Goal: Transaction & Acquisition: Purchase product/service

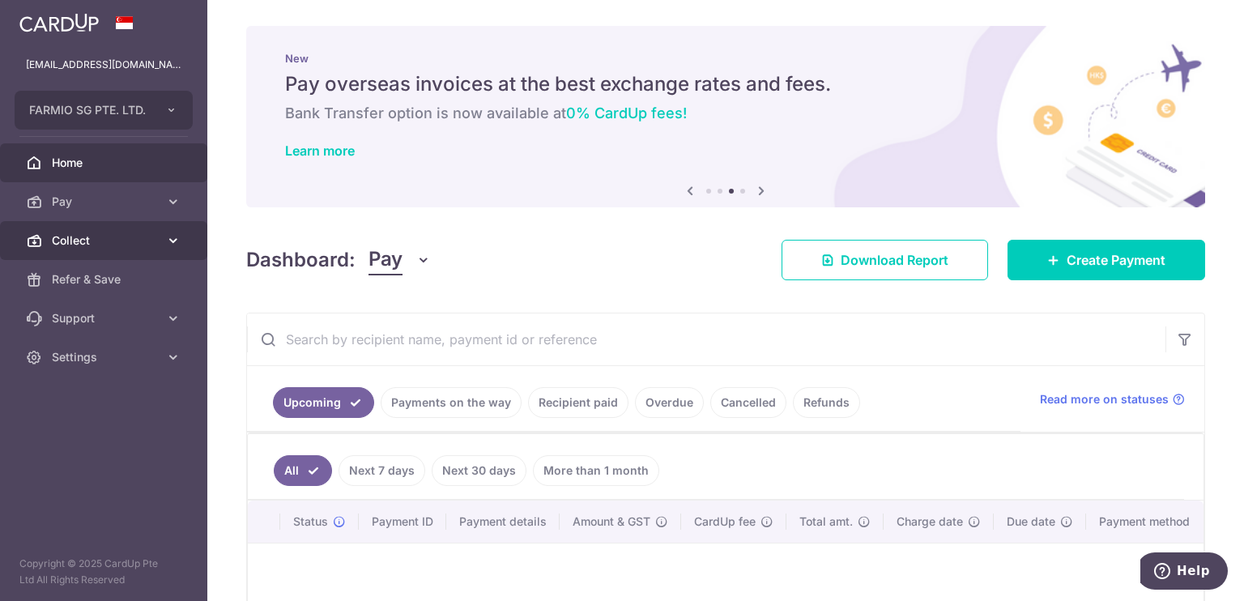
click at [51, 224] on link "Collect" at bounding box center [103, 240] width 207 height 39
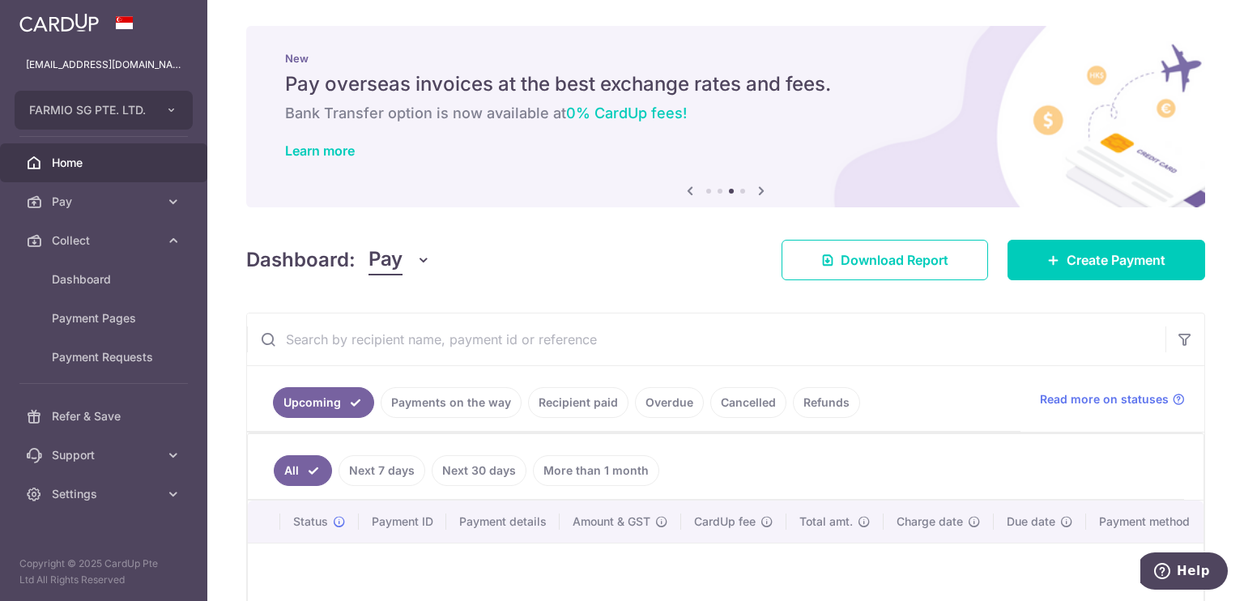
click at [70, 162] on span "Home" at bounding box center [105, 163] width 107 height 16
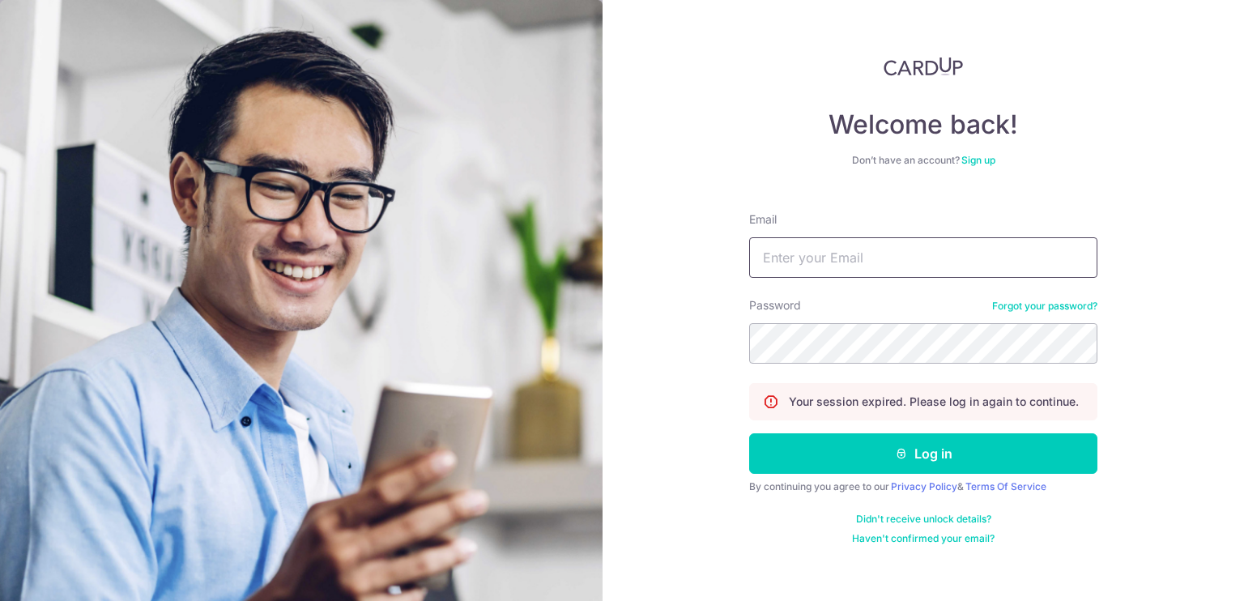
type input "[EMAIL_ADDRESS][DOMAIN_NAME]"
click at [857, 419] on div "Your session expired. Please log in again to continue." at bounding box center [923, 401] width 348 height 37
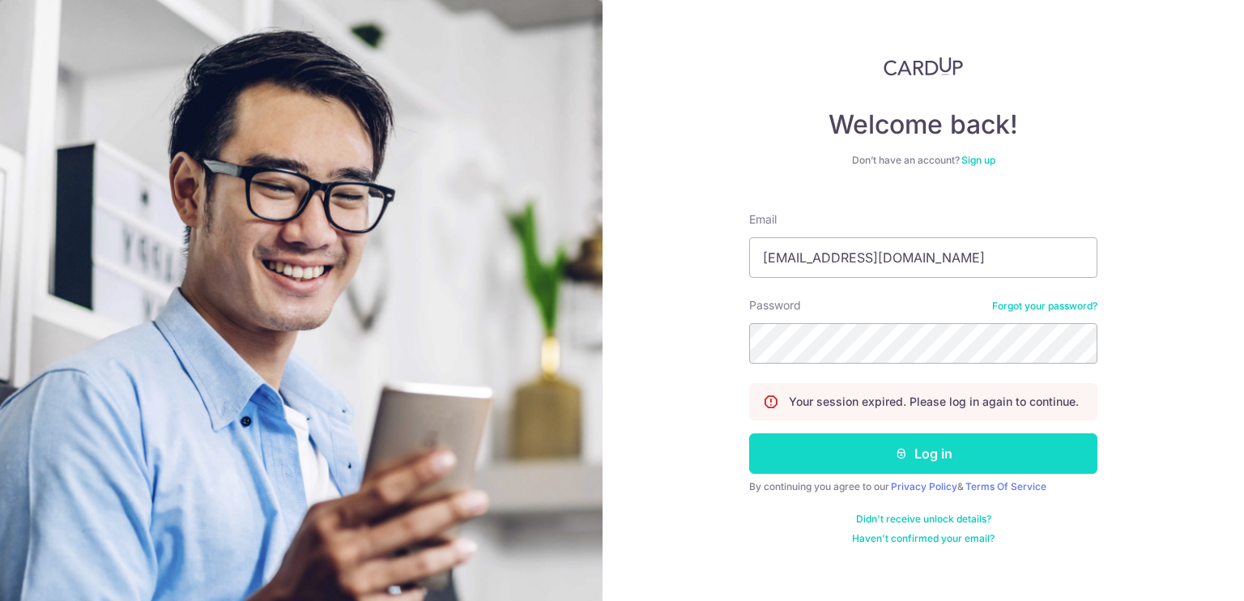
click at [852, 436] on button "Log in" at bounding box center [923, 453] width 348 height 40
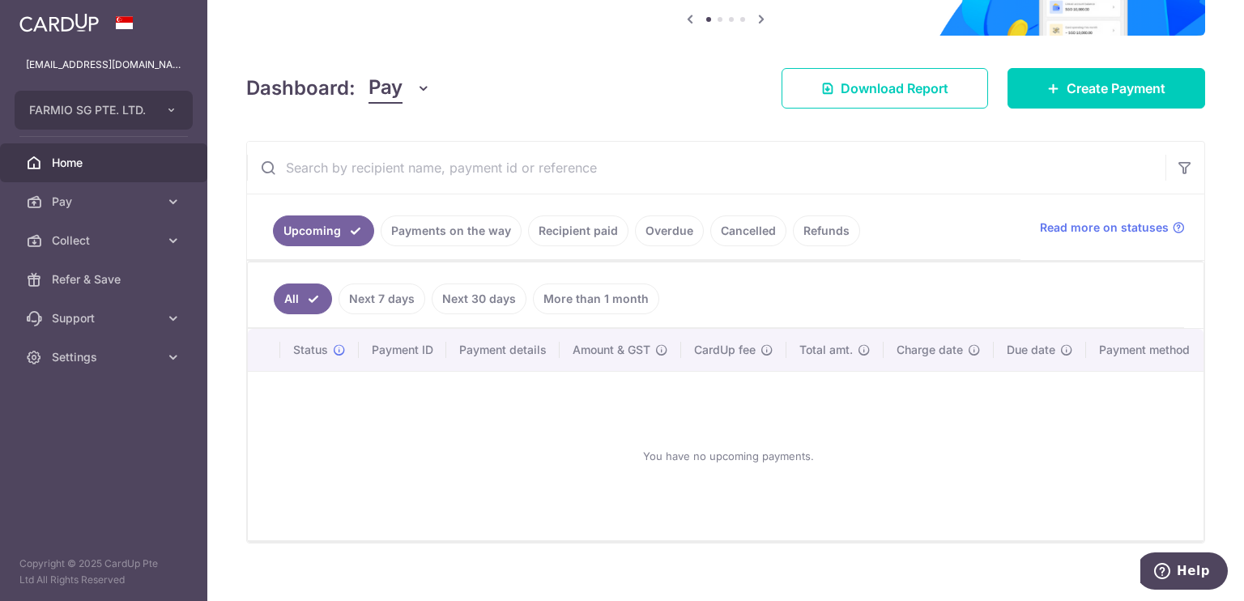
click at [430, 237] on link "Payments on the way" at bounding box center [451, 230] width 141 height 31
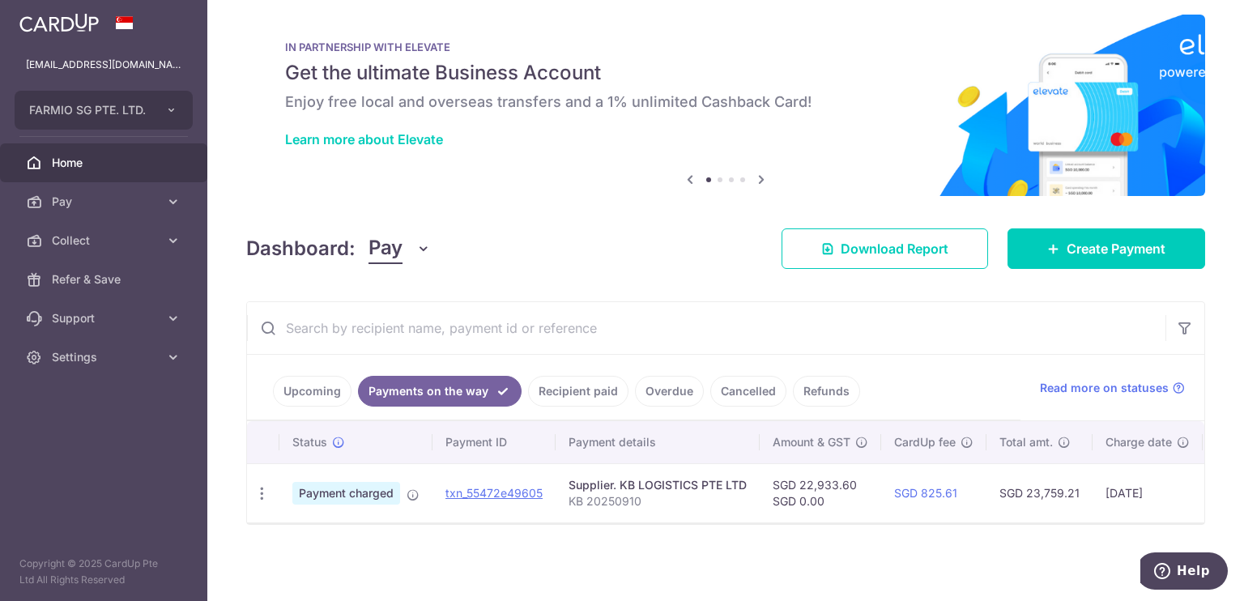
scroll to position [17, 0]
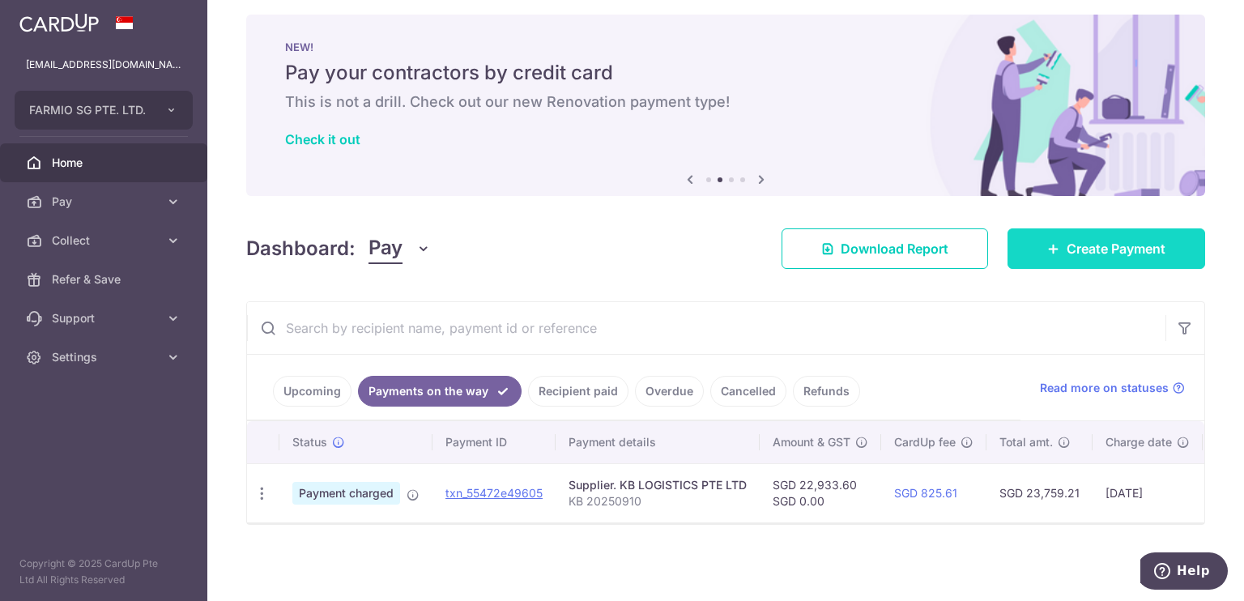
drag, startPoint x: 1063, startPoint y: 232, endPoint x: 1039, endPoint y: 246, distance: 27.9
click at [1047, 246] on icon at bounding box center [1053, 248] width 13 height 13
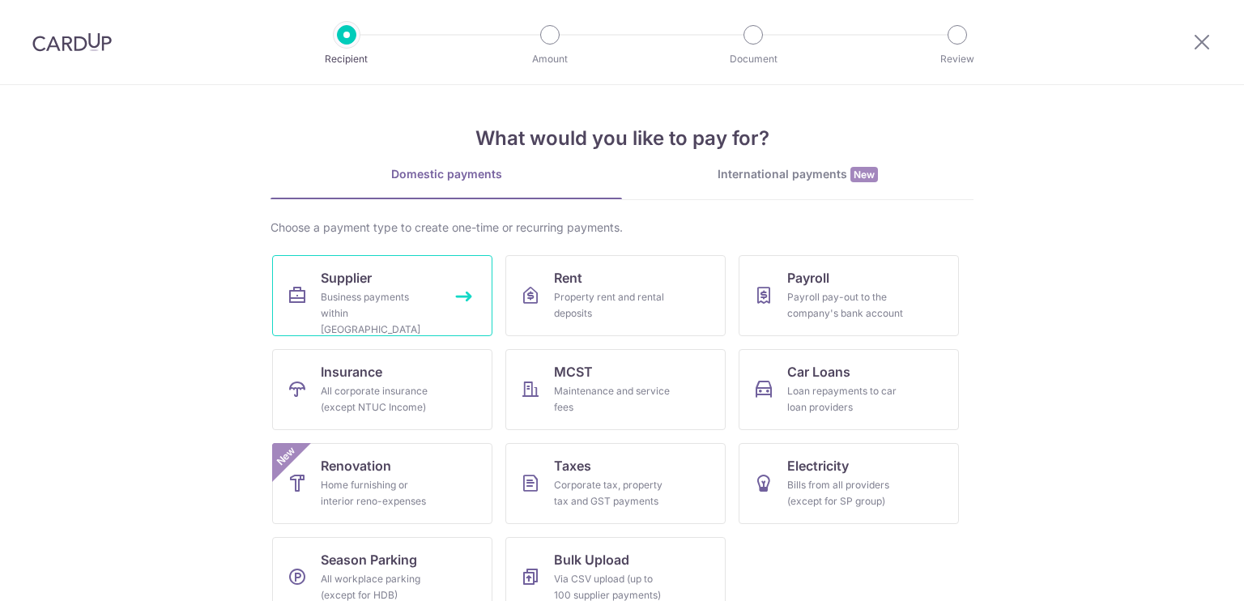
click at [408, 317] on div "Business payments within Singapore" at bounding box center [379, 313] width 117 height 49
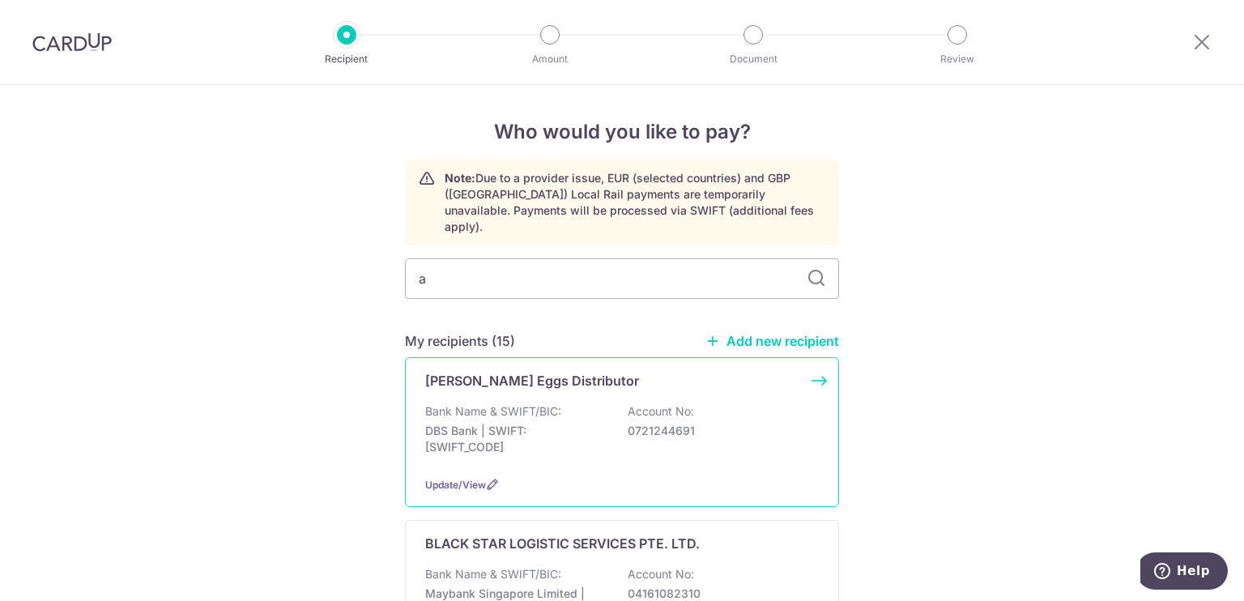
type input "a"
click at [473, 403] on p "Bank Name & SWIFT/BIC:" at bounding box center [493, 411] width 136 height 16
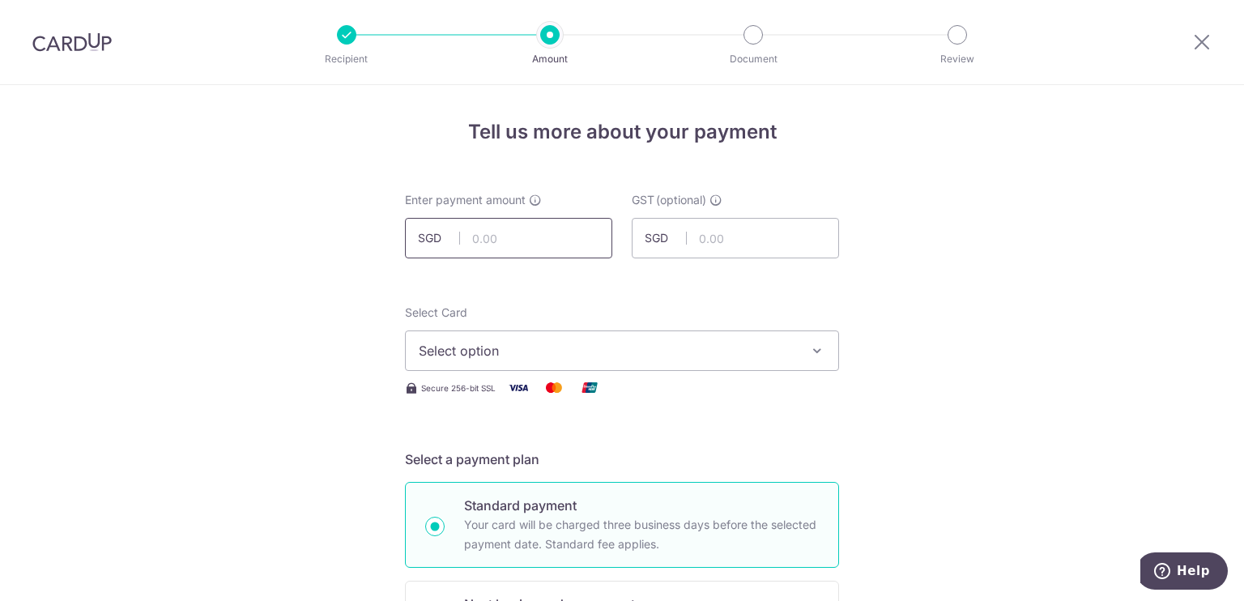
click at [532, 251] on input "text" at bounding box center [508, 238] width 207 height 40
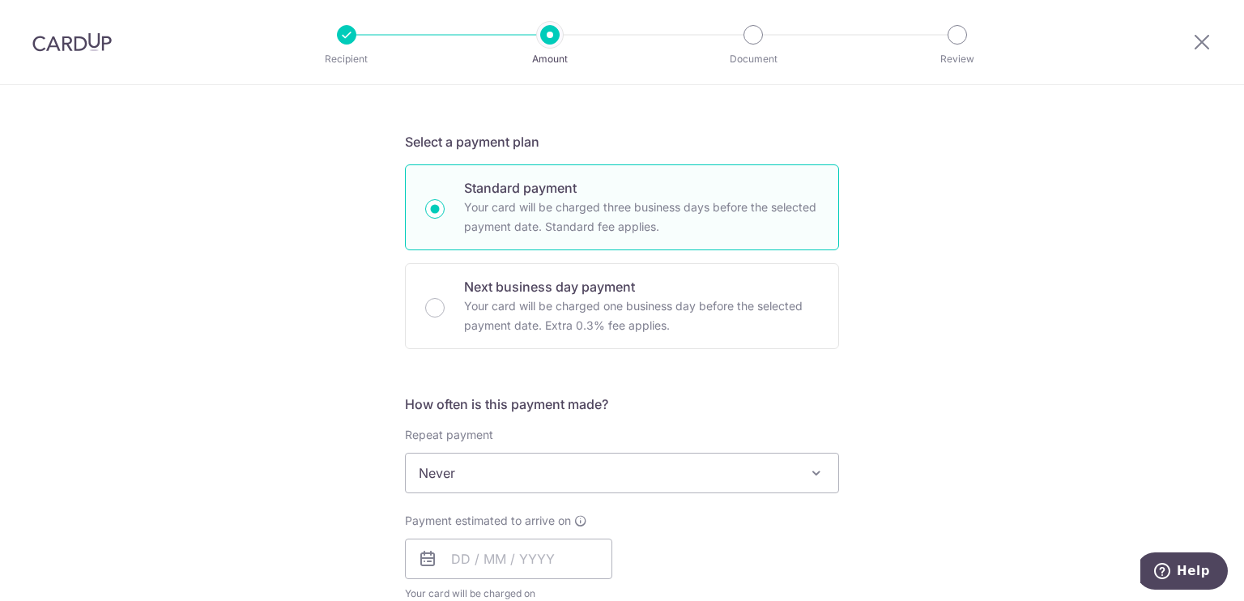
scroll to position [321, 0]
type input "9,055.18"
click at [466, 536] on input "text" at bounding box center [508, 555] width 207 height 40
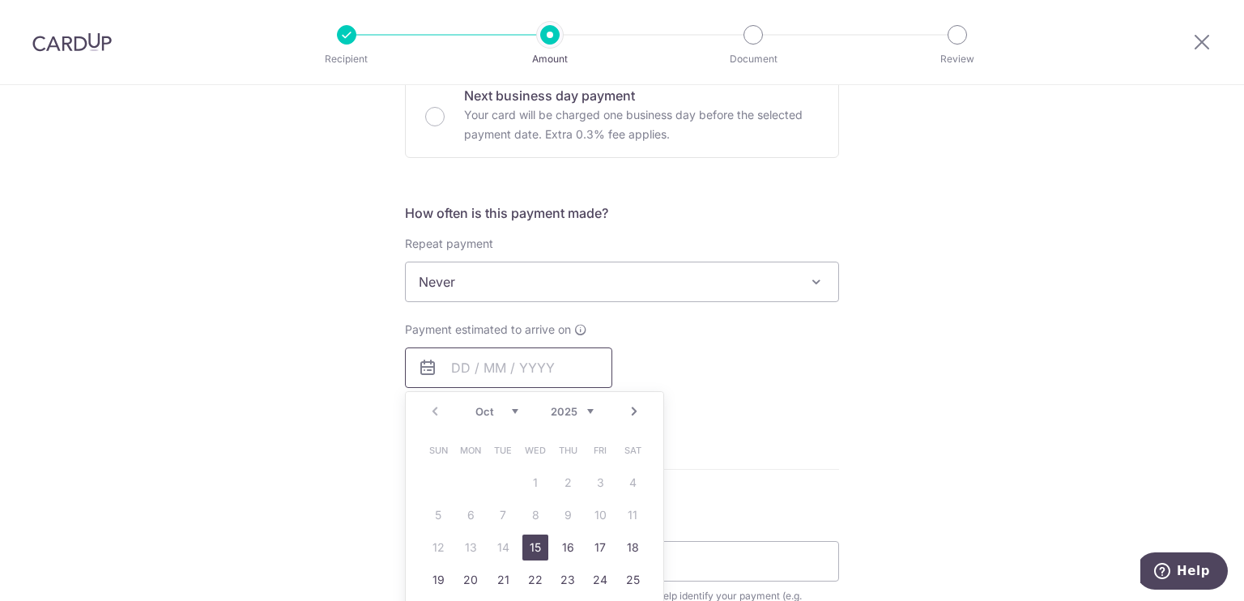
scroll to position [512, 0]
click at [524, 547] on link "15" at bounding box center [535, 544] width 26 height 26
type input "15/10/2025"
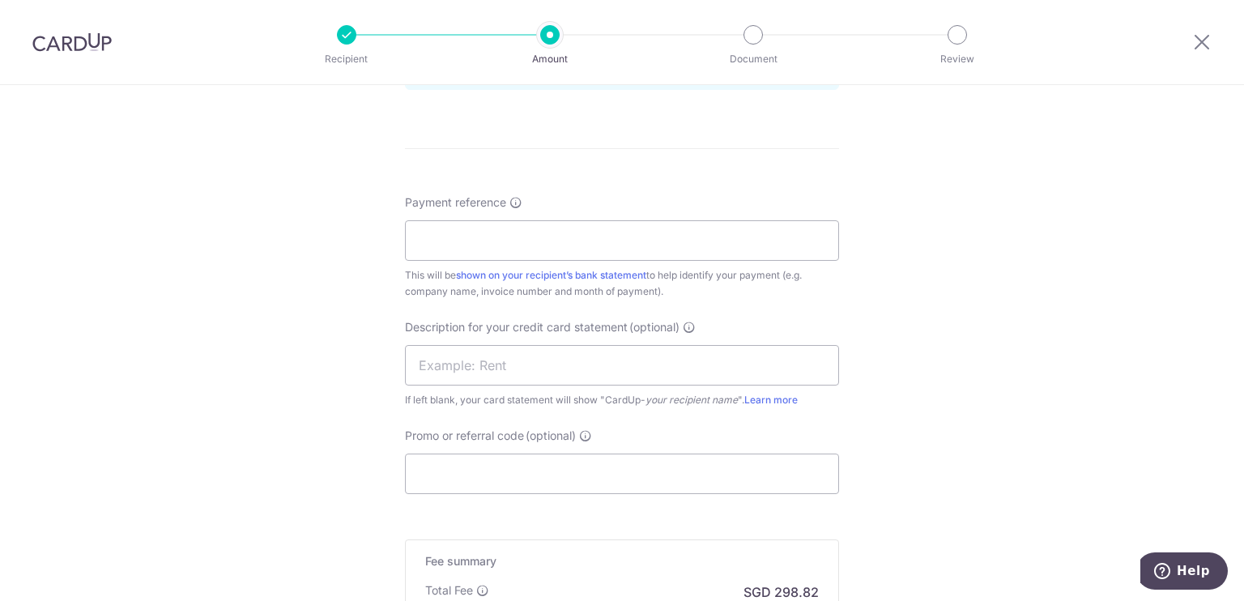
scroll to position [894, 0]
click at [599, 249] on input "Payment reference" at bounding box center [622, 242] width 434 height 40
paste input "August 2 to 30 PO"
type input "August 2 to 30 PO"
click at [512, 365] on input "text" at bounding box center [622, 367] width 434 height 40
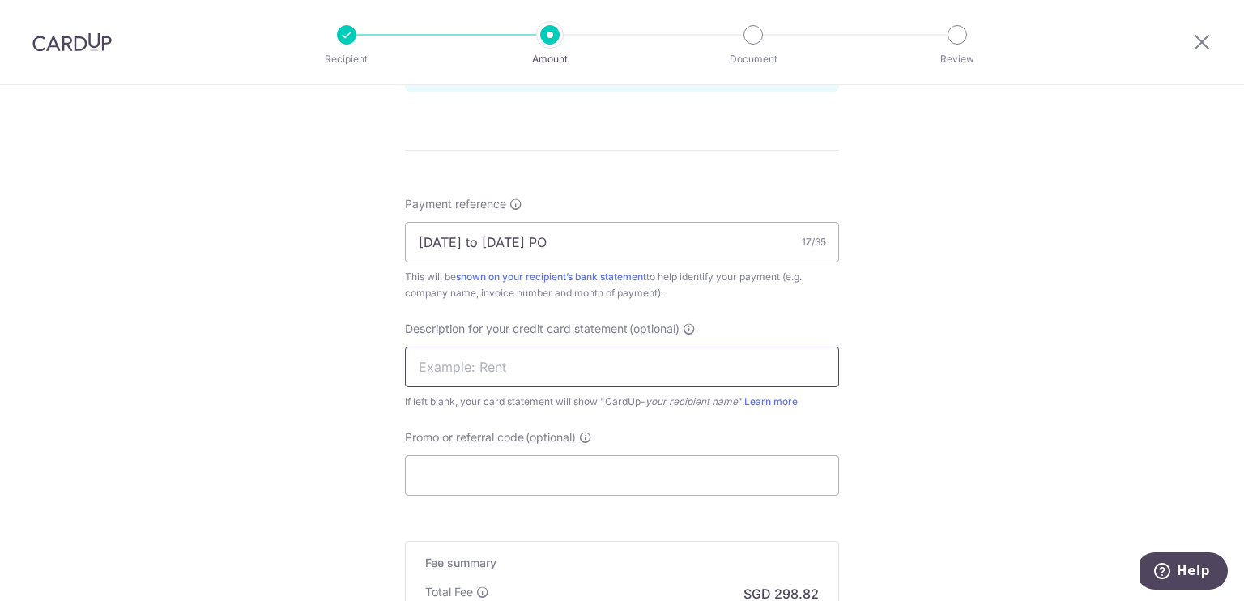
paste input "August 2 to 30"
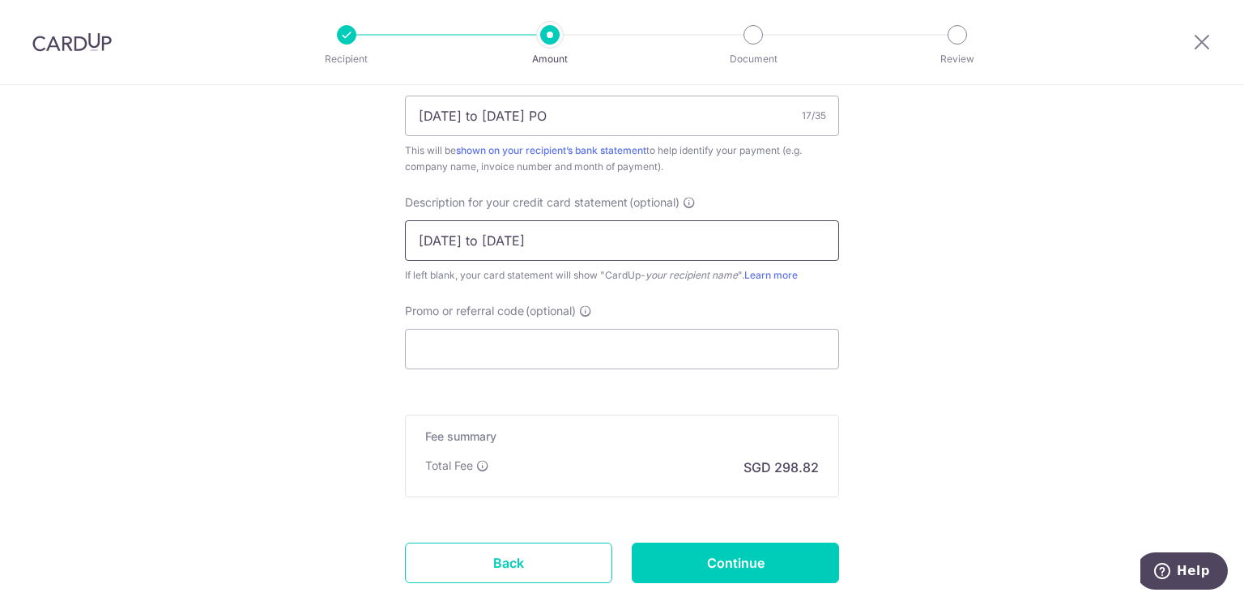
scroll to position [1022, 0]
type input "August 2 to 30"
